Goal: Task Accomplishment & Management: Complete application form

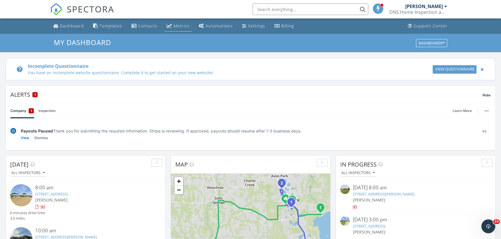
click at [174, 25] on div "Metrics" at bounding box center [182, 25] width 16 height 5
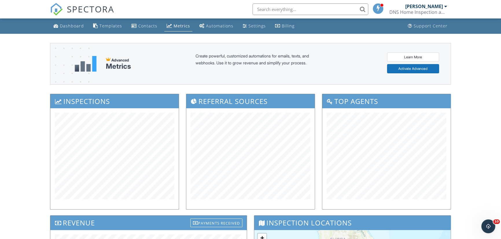
click at [446, 6] on div at bounding box center [445, 6] width 3 height 5
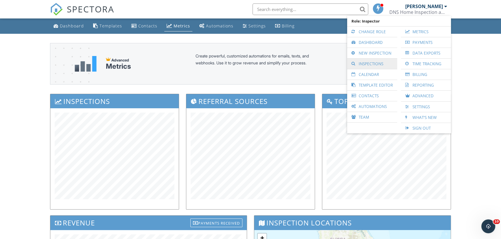
click at [373, 63] on link "Inspections" at bounding box center [372, 64] width 44 height 10
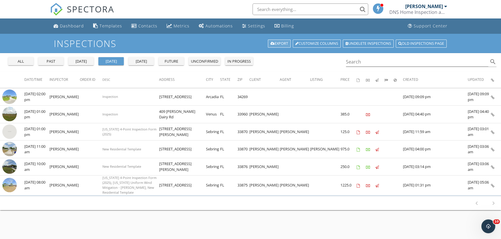
click at [279, 42] on link "Export" at bounding box center [279, 44] width 23 height 8
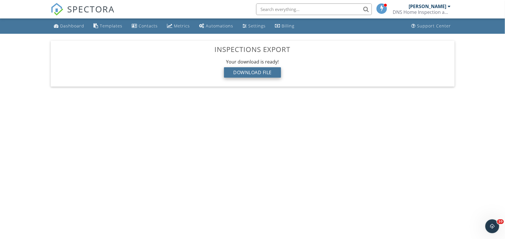
click at [253, 75] on div "Download File" at bounding box center [252, 72] width 57 height 10
click at [251, 72] on div "Download File" at bounding box center [252, 72] width 57 height 10
click at [33, 164] on body "SPECTORA SEAN QUINN DNS Home Inspection and Consulting Role: Inspector Change R…" at bounding box center [252, 117] width 505 height 235
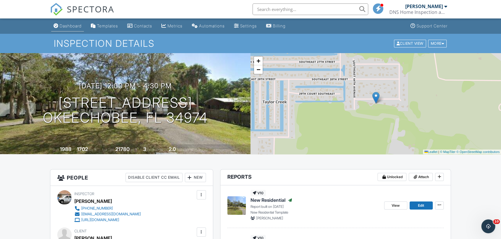
click at [72, 24] on div "Dashboard" at bounding box center [71, 25] width 22 height 5
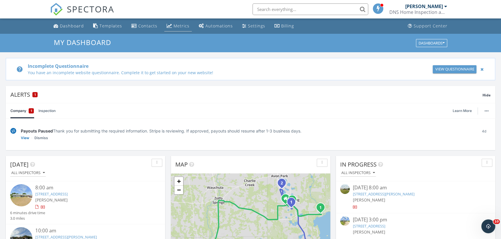
click at [177, 26] on div "Metrics" at bounding box center [182, 25] width 16 height 5
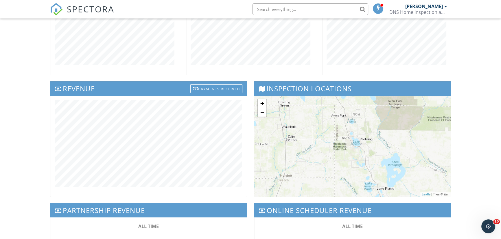
scroll to position [140, 0]
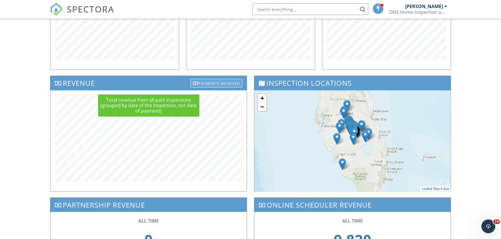
click at [216, 81] on div "Payments Received" at bounding box center [216, 83] width 52 height 9
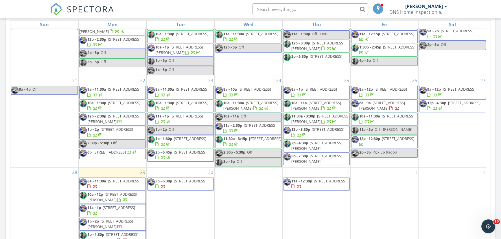
scroll to position [421, 0]
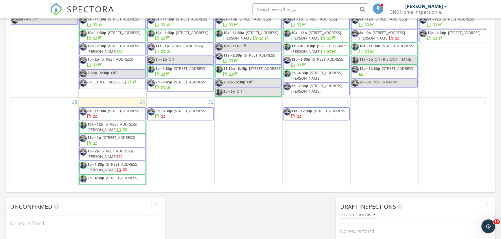
click at [113, 110] on span "8a - 11:30a 1708 Elf Dr, Sebring 33875" at bounding box center [113, 113] width 66 height 11
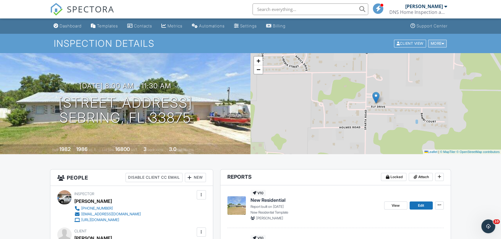
click at [437, 43] on div "More" at bounding box center [437, 44] width 19 height 8
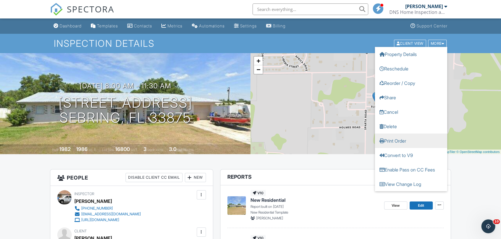
click at [383, 139] on div at bounding box center [381, 141] width 5 height 5
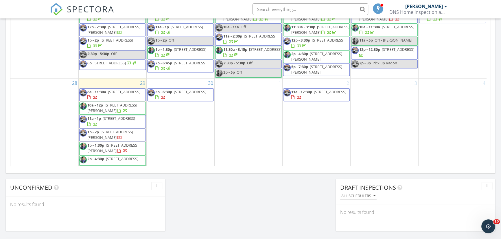
scroll to position [447, 0]
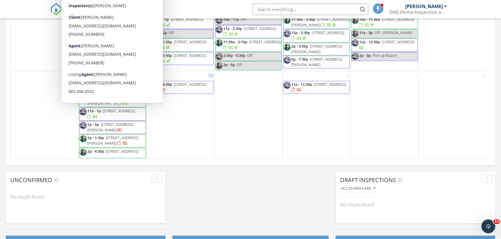
click at [120, 108] on span "[STREET_ADDRESS]" at bounding box center [119, 110] width 32 height 5
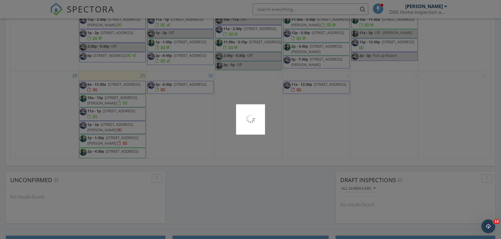
click at [120, 108] on div at bounding box center [250, 119] width 501 height 239
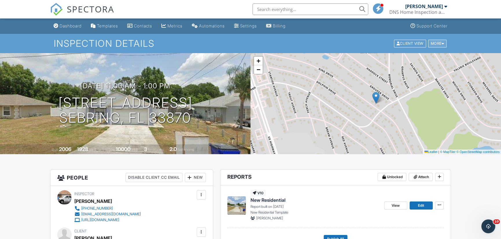
click at [439, 42] on div "More" at bounding box center [437, 44] width 19 height 8
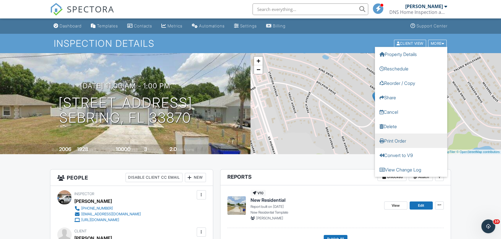
click at [393, 141] on link "Print Order" at bounding box center [411, 141] width 72 height 14
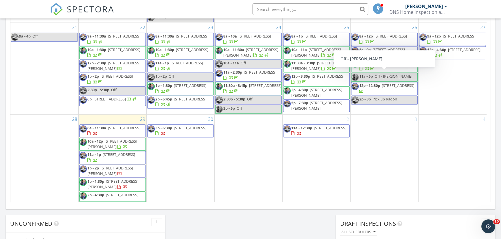
scroll to position [474, 0]
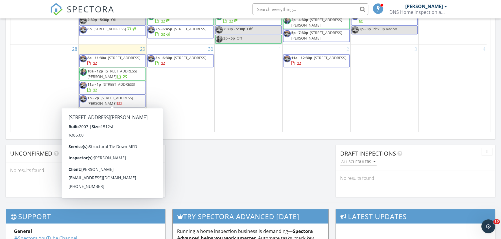
click at [121, 97] on span "[STREET_ADDRESS][PERSON_NAME]" at bounding box center [110, 100] width 46 height 11
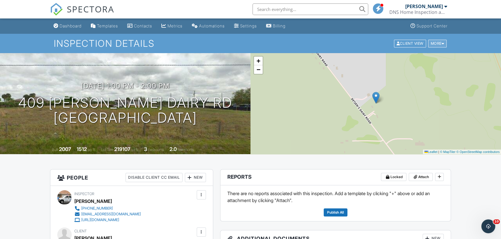
click at [442, 42] on div at bounding box center [443, 44] width 3 height 4
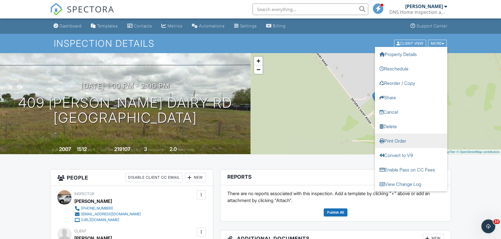
click at [391, 141] on link "Print Order" at bounding box center [411, 141] width 72 height 14
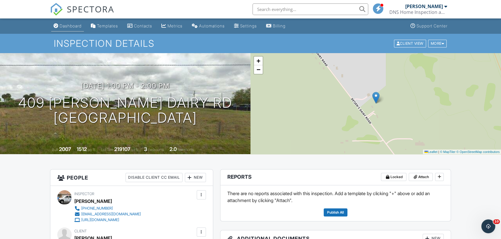
click at [78, 27] on div "Dashboard" at bounding box center [71, 25] width 22 height 5
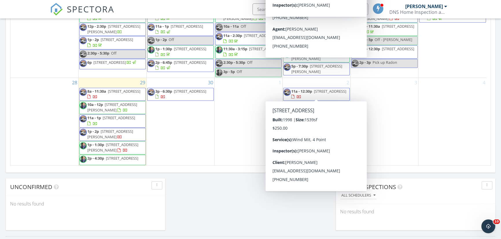
scroll to position [439, 0]
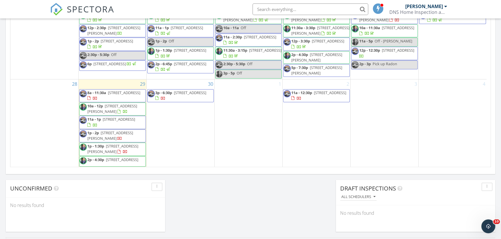
click at [126, 160] on span "2p - 4:30p [STREET_ADDRESS]" at bounding box center [110, 161] width 60 height 9
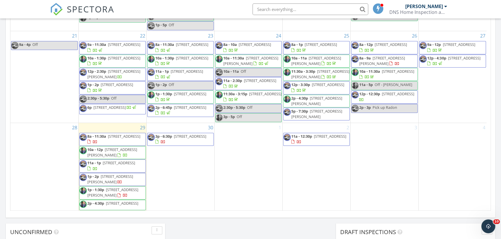
scroll to position [465, 0]
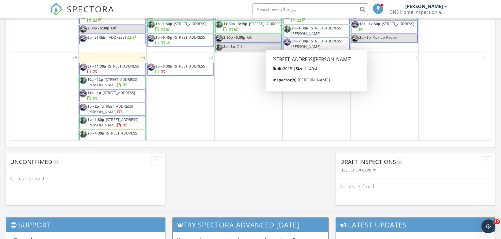
click at [450, 104] on div "4" at bounding box center [452, 97] width 68 height 88
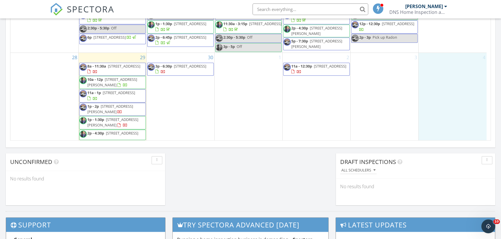
click at [174, 95] on div "30 3p - 6:30p [STREET_ADDRESS]" at bounding box center [181, 97] width 68 height 88
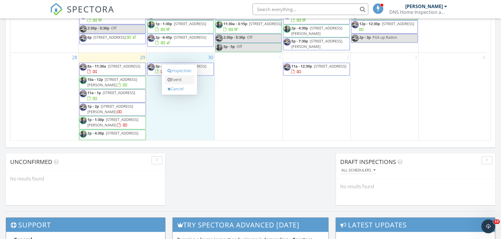
click at [178, 78] on link "Event" at bounding box center [180, 79] width 30 height 9
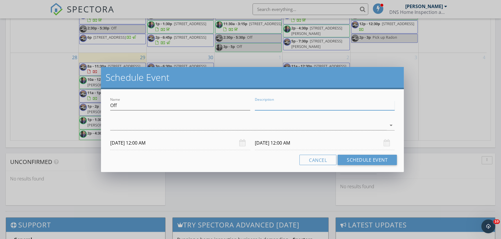
click at [278, 107] on input "Description" at bounding box center [325, 106] width 140 height 10
type input "Reports catch up"
click at [181, 126] on div at bounding box center [248, 126] width 276 height 10
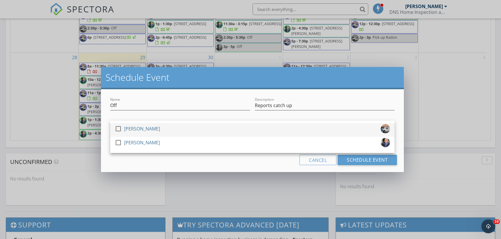
click at [119, 127] on div at bounding box center [118, 129] width 10 height 10
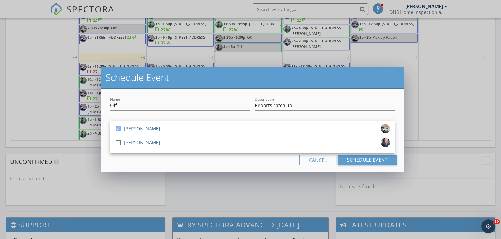
click at [253, 164] on div "Cancel Schedule Event" at bounding box center [252, 160] width 289 height 10
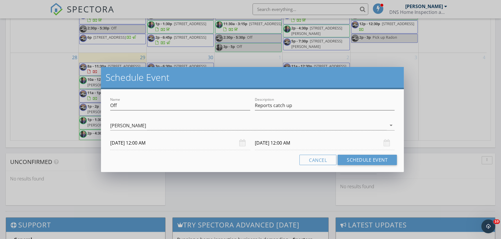
click at [152, 143] on input "[DATE] 12:00 AM" at bounding box center [180, 143] width 140 height 14
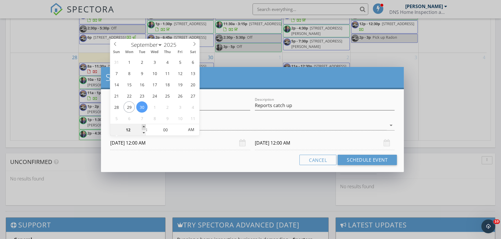
type input "01"
type input "[DATE] 1:00 AM"
click at [144, 126] on span at bounding box center [144, 127] width 4 height 6
type input "02"
type input "[DATE] 2:00 AM"
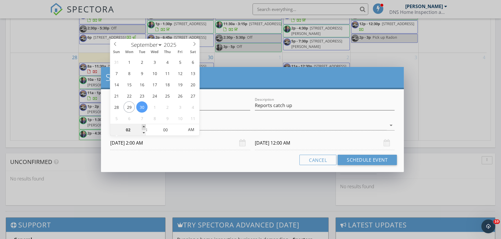
click at [144, 126] on span at bounding box center [144, 127] width 4 height 6
type input "03"
type input "[DATE] 3:00 AM"
click at [144, 126] on span at bounding box center [144, 127] width 4 height 6
type input "04"
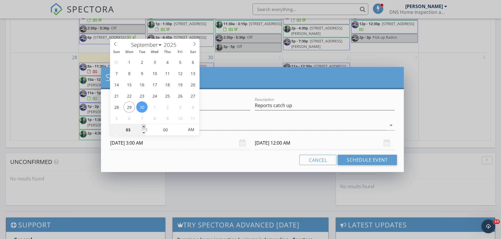
type input "[DATE] 4:00 AM"
click at [144, 126] on span at bounding box center [144, 127] width 4 height 6
type input "[DATE] 4:00 AM"
type input "05"
type input "[DATE] 5:00 AM"
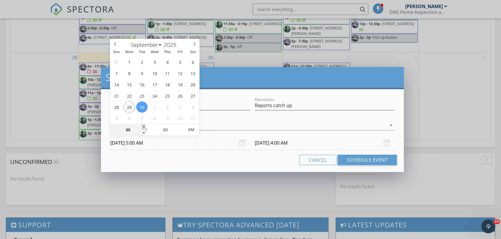
click at [144, 126] on span at bounding box center [144, 127] width 4 height 6
type input "06"
type input "[DATE] 6:00 AM"
click at [144, 126] on span at bounding box center [144, 127] width 4 height 6
type input "[DATE] 6:00 AM"
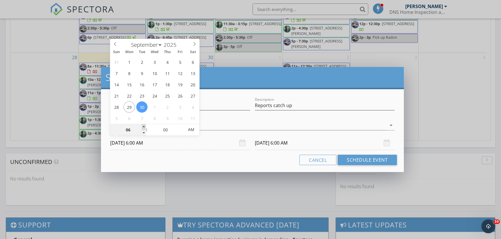
type input "07"
type input "[DATE] 7:00 AM"
click at [144, 126] on span at bounding box center [144, 127] width 4 height 6
type input "[DATE] 7:00 AM"
type input "08"
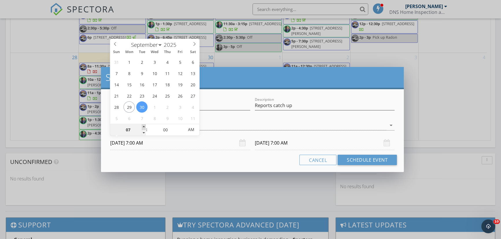
type input "[DATE] 8:00 AM"
click at [144, 126] on span at bounding box center [144, 127] width 4 height 6
type input "[DATE] 8:00 AM"
click at [297, 143] on input "[DATE] 8:00 AM" at bounding box center [325, 143] width 140 height 14
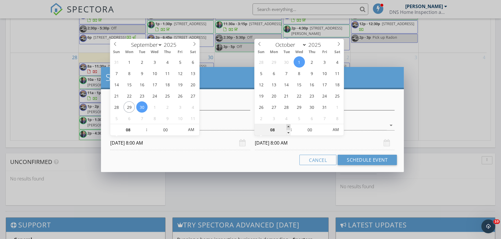
type input "09"
type input "[DATE] 9:00 AM"
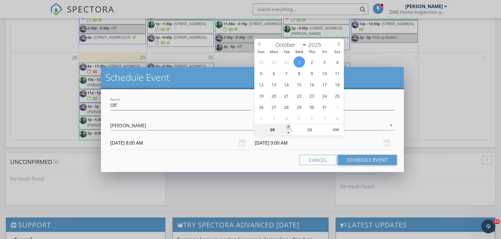
click at [288, 126] on span at bounding box center [288, 127] width 4 height 6
type input "10"
type input "[DATE] 10:00 AM"
click at [288, 126] on span at bounding box center [288, 127] width 4 height 6
select select "8"
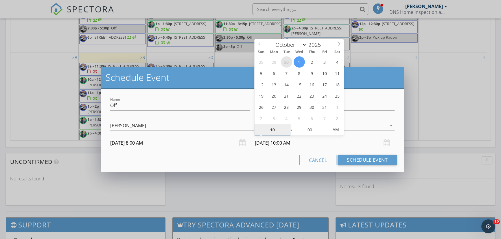
type input "[DATE] 10:00 AM"
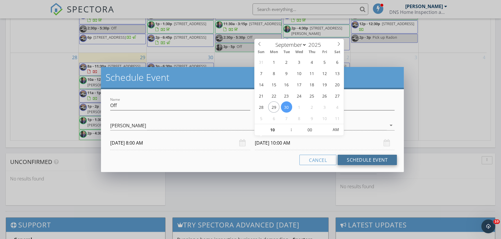
click at [362, 161] on button "Schedule Event" at bounding box center [367, 160] width 59 height 10
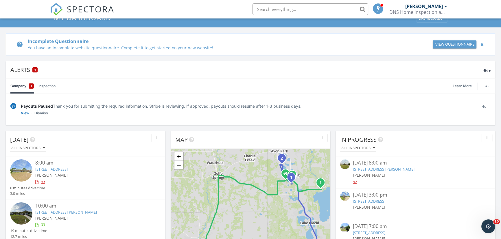
scroll to position [18, 0]
